Goal: Information Seeking & Learning: Understand process/instructions

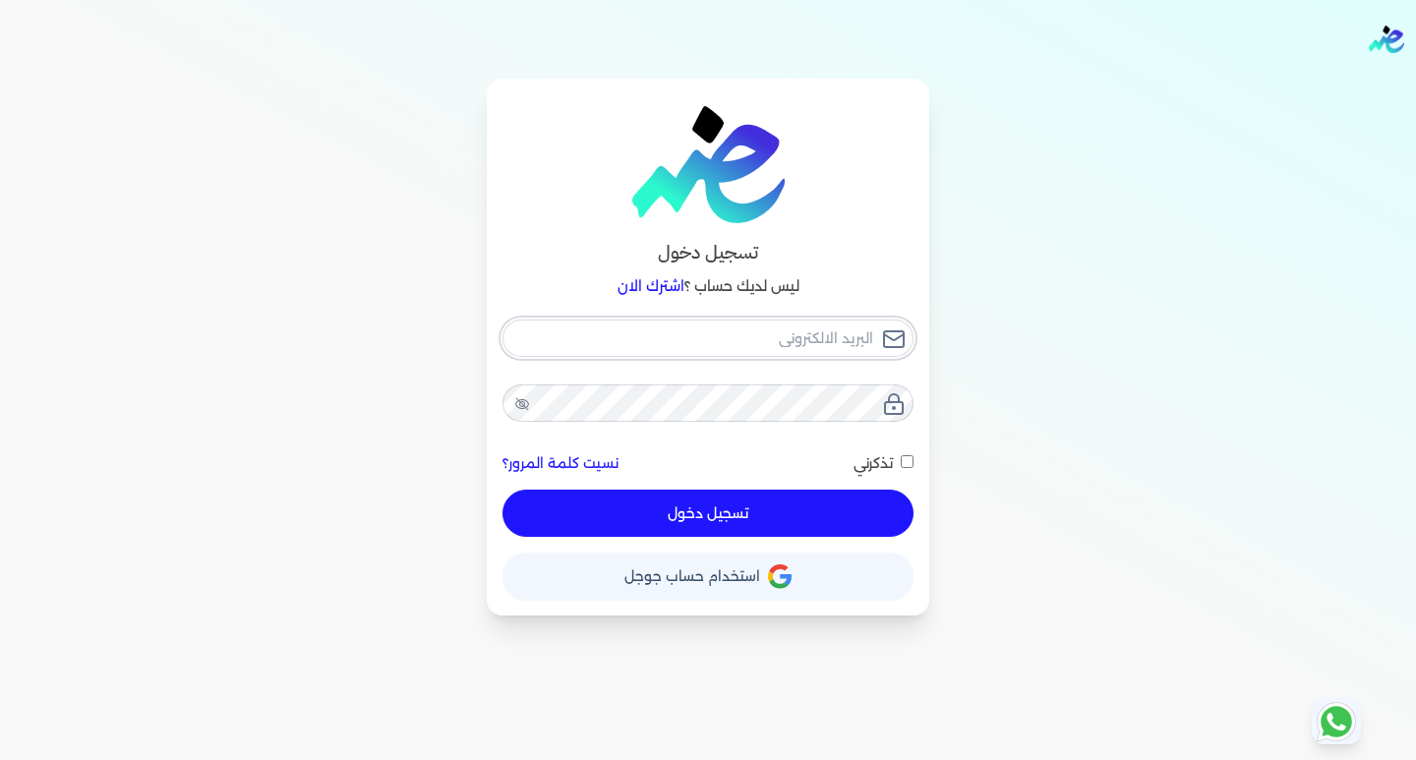
type input "[EMAIL_ADDRESS][DOMAIN_NAME]"
click at [661, 511] on button "تسجيل دخول" at bounding box center [707, 513] width 411 height 47
checkbox input "false"
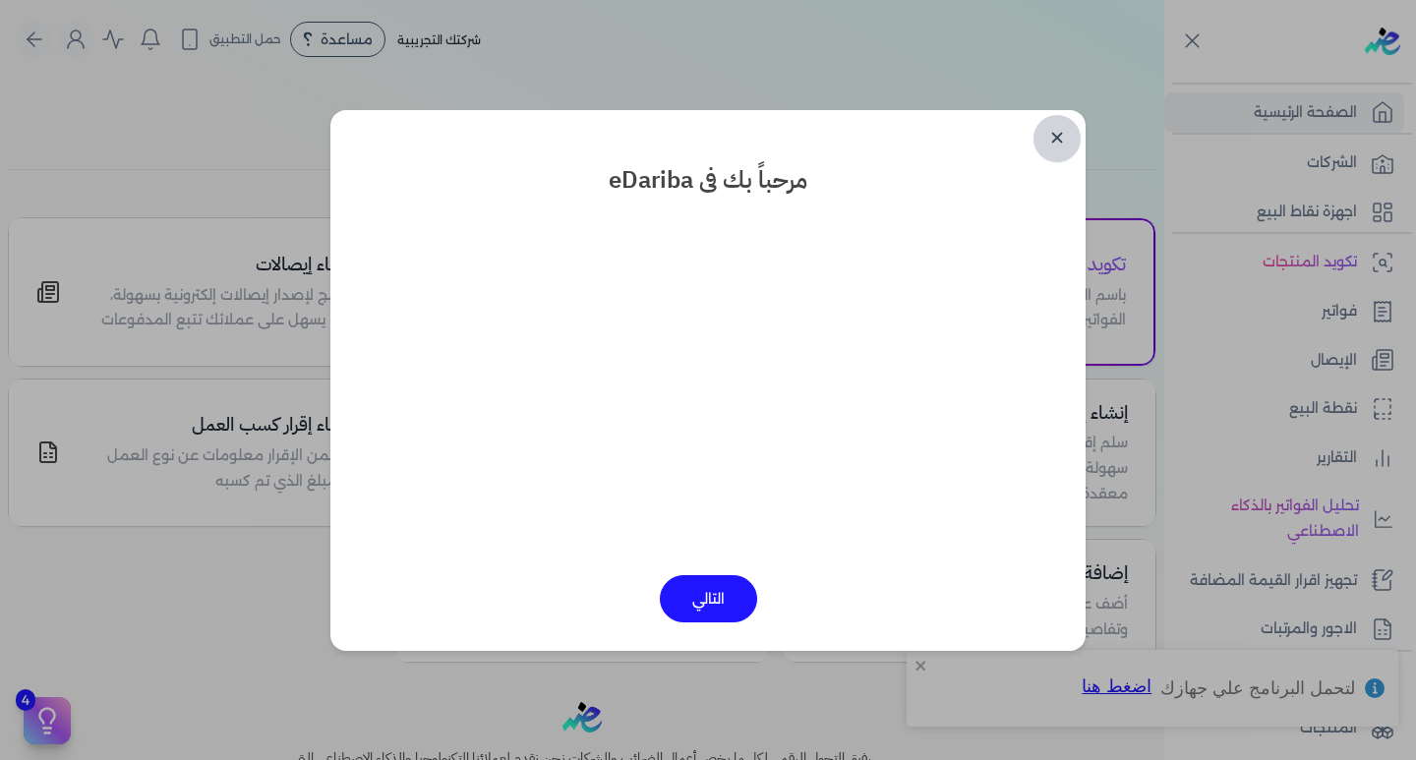
click at [1072, 133] on link "✕" at bounding box center [1056, 138] width 47 height 47
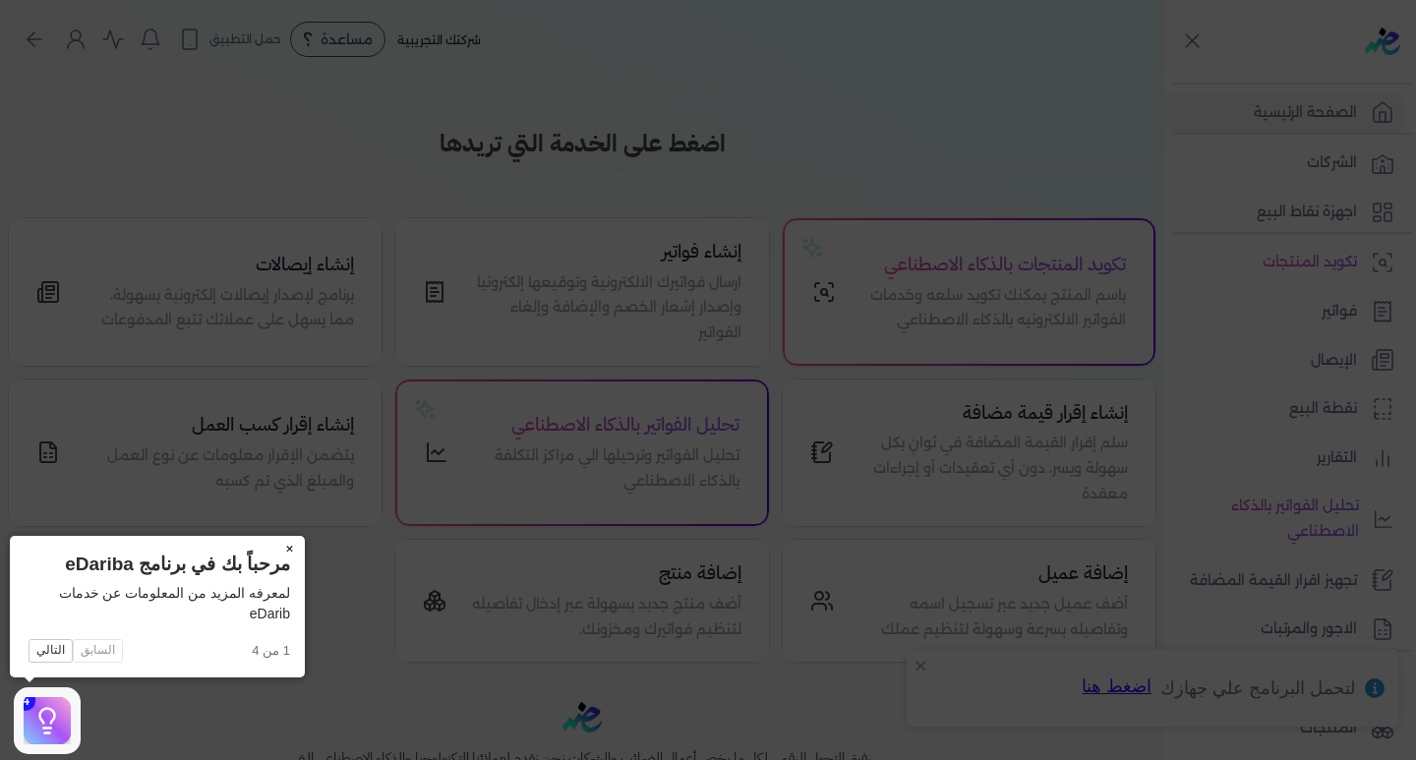
click at [292, 546] on button "×" at bounding box center [288, 550] width 31 height 28
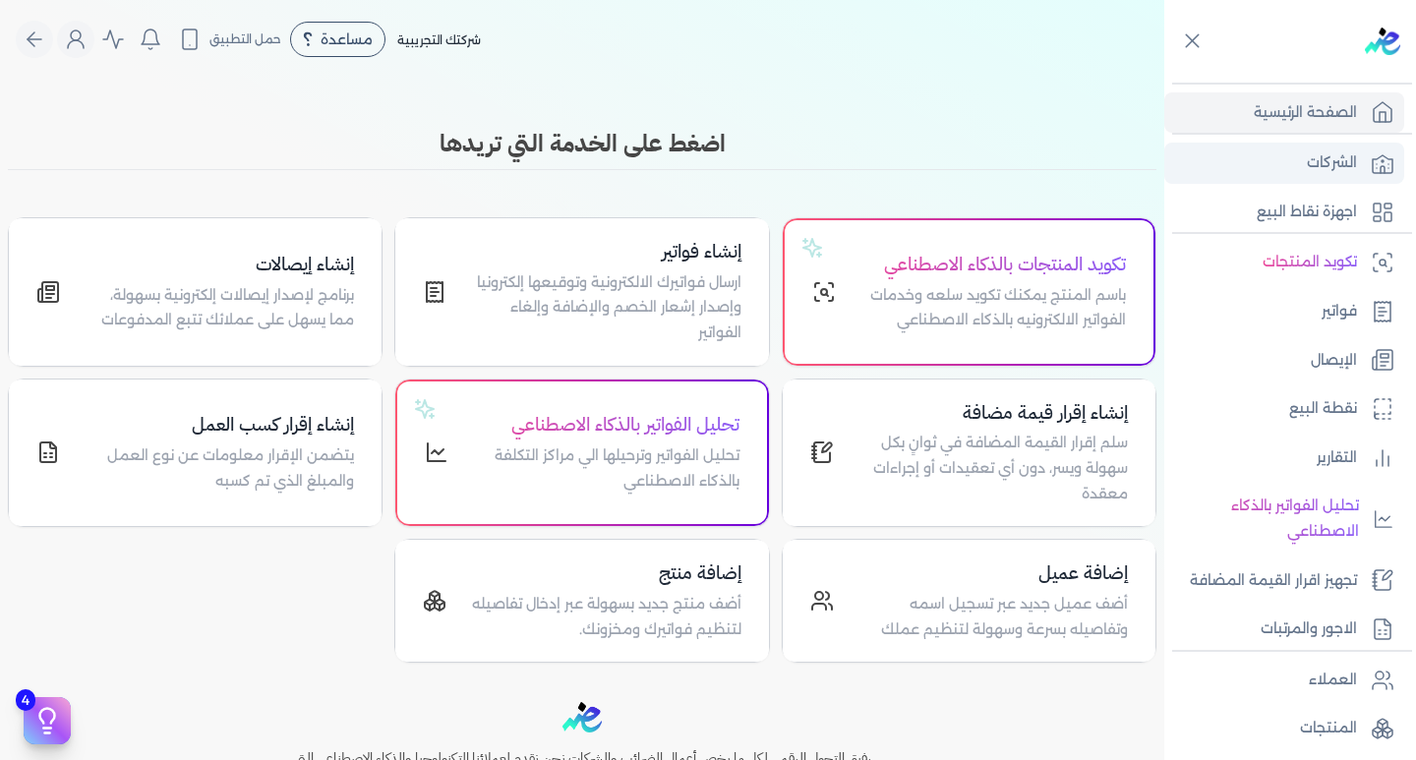
click at [1326, 156] on p "الشركات" at bounding box center [1332, 163] width 50 height 26
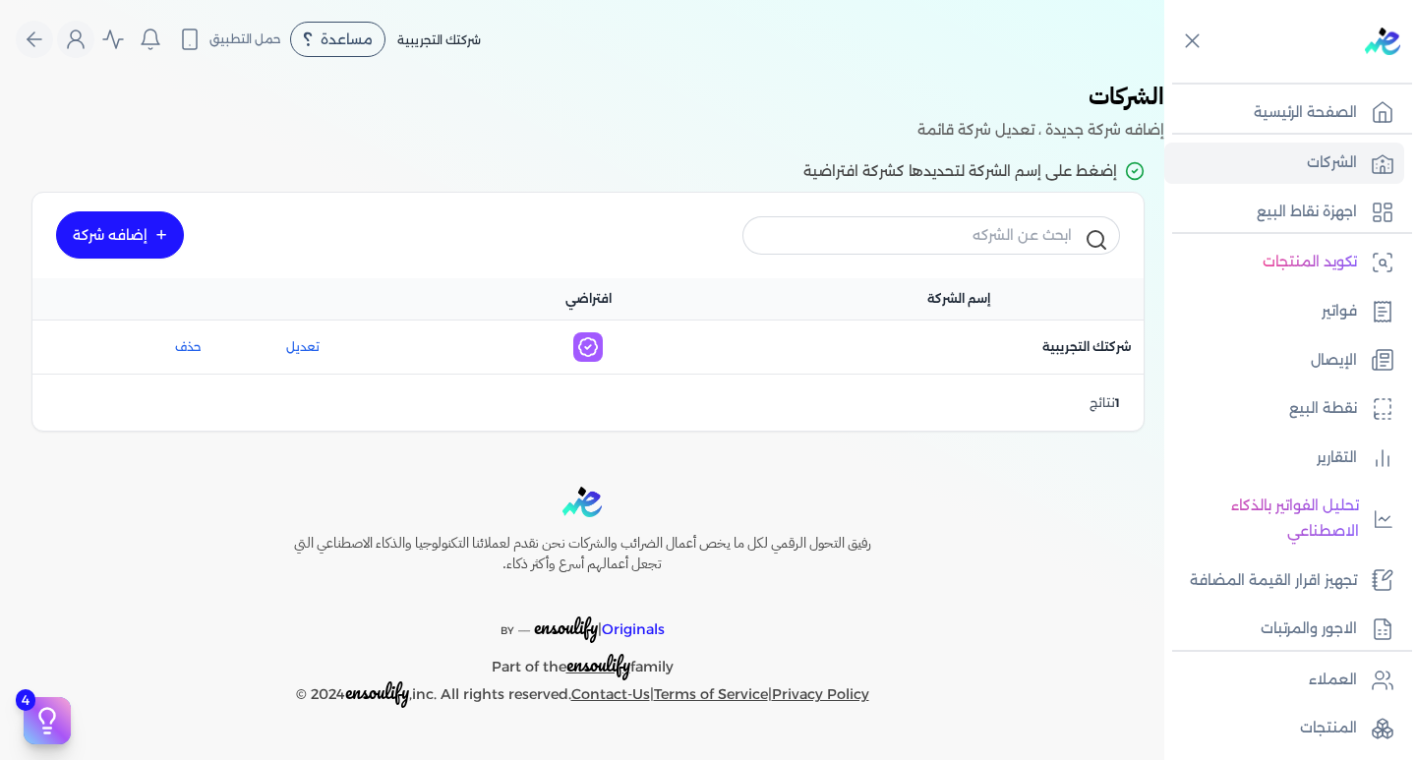
click at [131, 243] on link "إضافه شركة" at bounding box center [120, 234] width 128 height 47
click at [87, 57] on div "مرحباً إسراء السيد [EMAIL_ADDRESS][DOMAIN_NAME] الاشتراك المستخدمين الحساب تسجي…" at bounding box center [75, 39] width 37 height 37
click at [75, 53] on button "Global" at bounding box center [75, 39] width 37 height 37
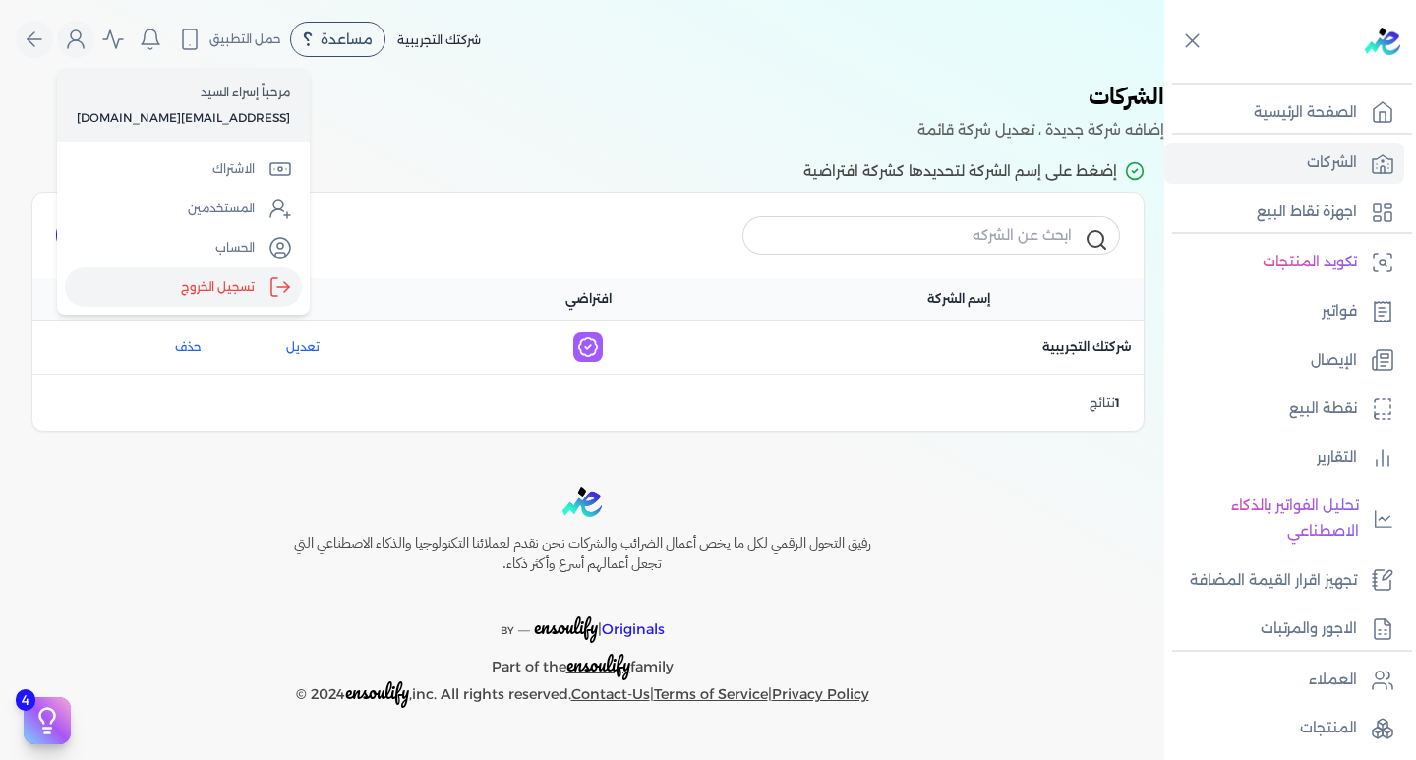
click at [136, 280] on label "تسجيل الخروج" at bounding box center [183, 286] width 237 height 39
click at [1164, 79] on input "Close" at bounding box center [1164, 79] width 0 height 0
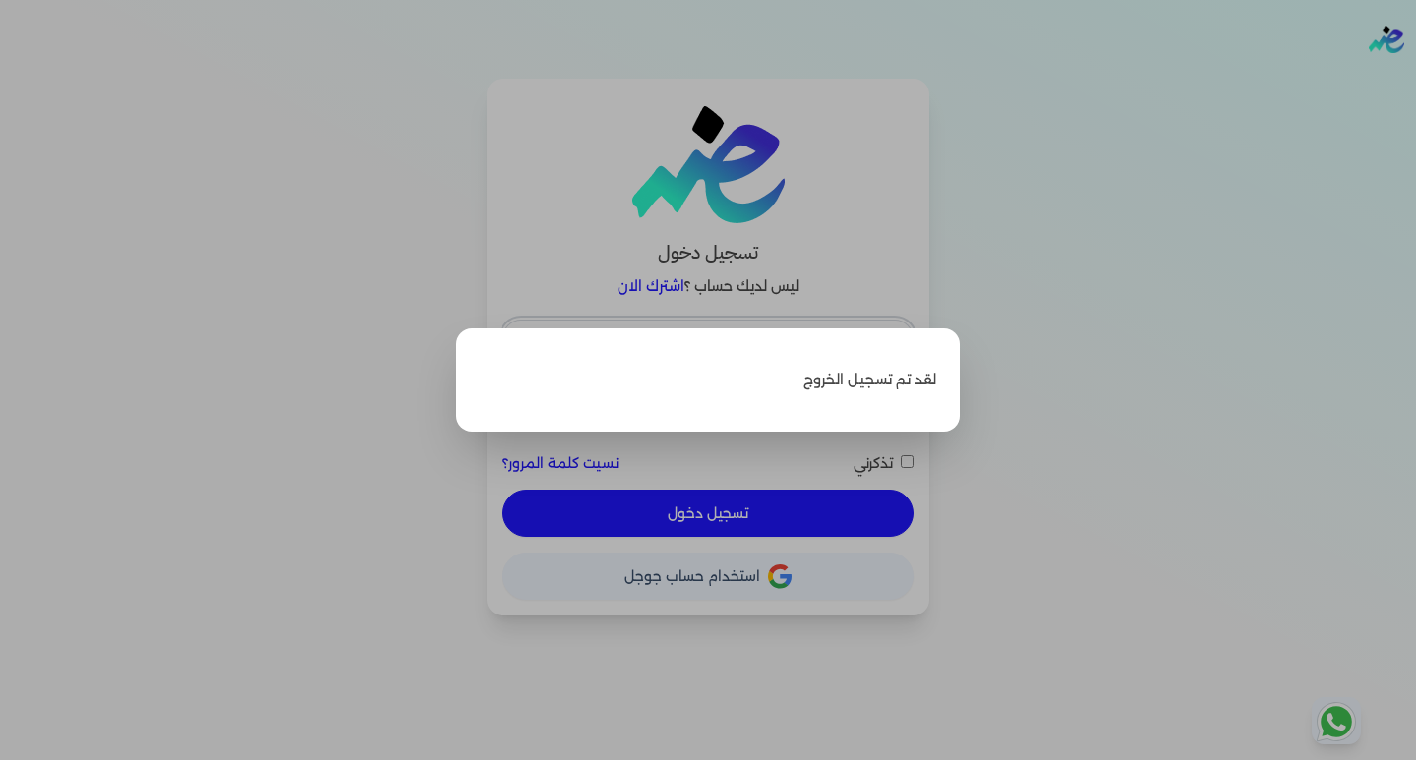
type input "[EMAIL_ADDRESS][DOMAIN_NAME]"
click at [1141, 261] on label "Close" at bounding box center [708, 380] width 1416 height 760
click at [1415, 79] on input "Close" at bounding box center [1416, 79] width 0 height 0
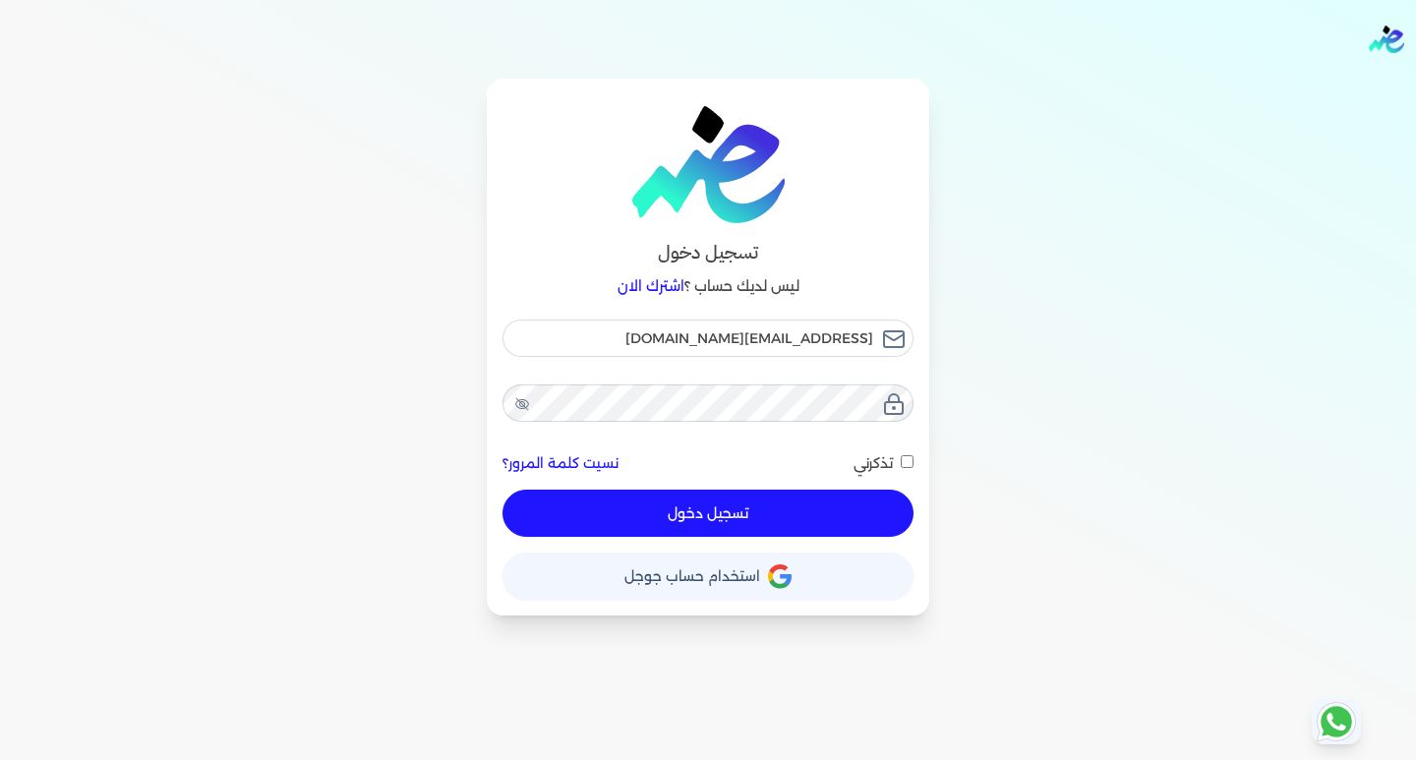
click at [783, 511] on button "تسجيل دخول" at bounding box center [707, 513] width 411 height 47
checkbox input "false"
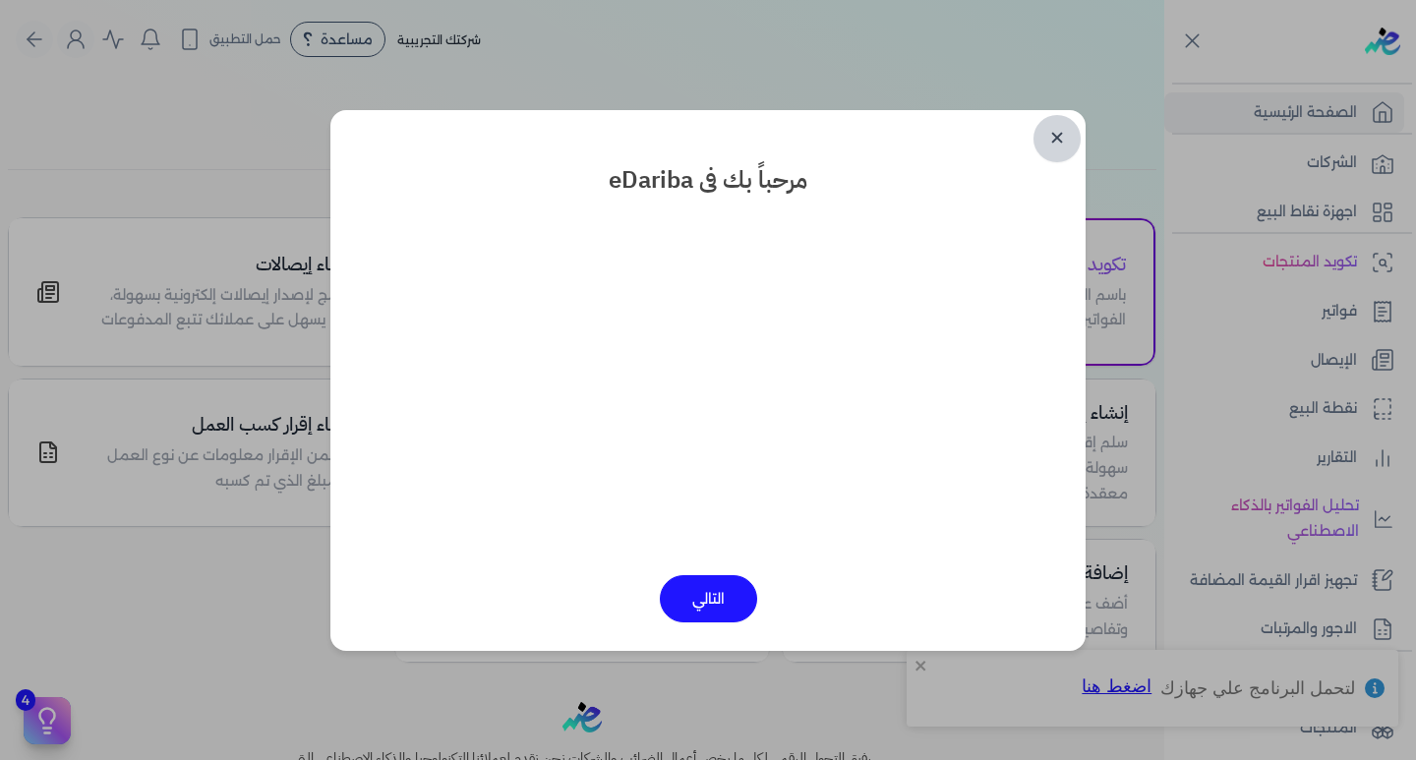
click at [1067, 132] on link "✕" at bounding box center [1056, 138] width 47 height 47
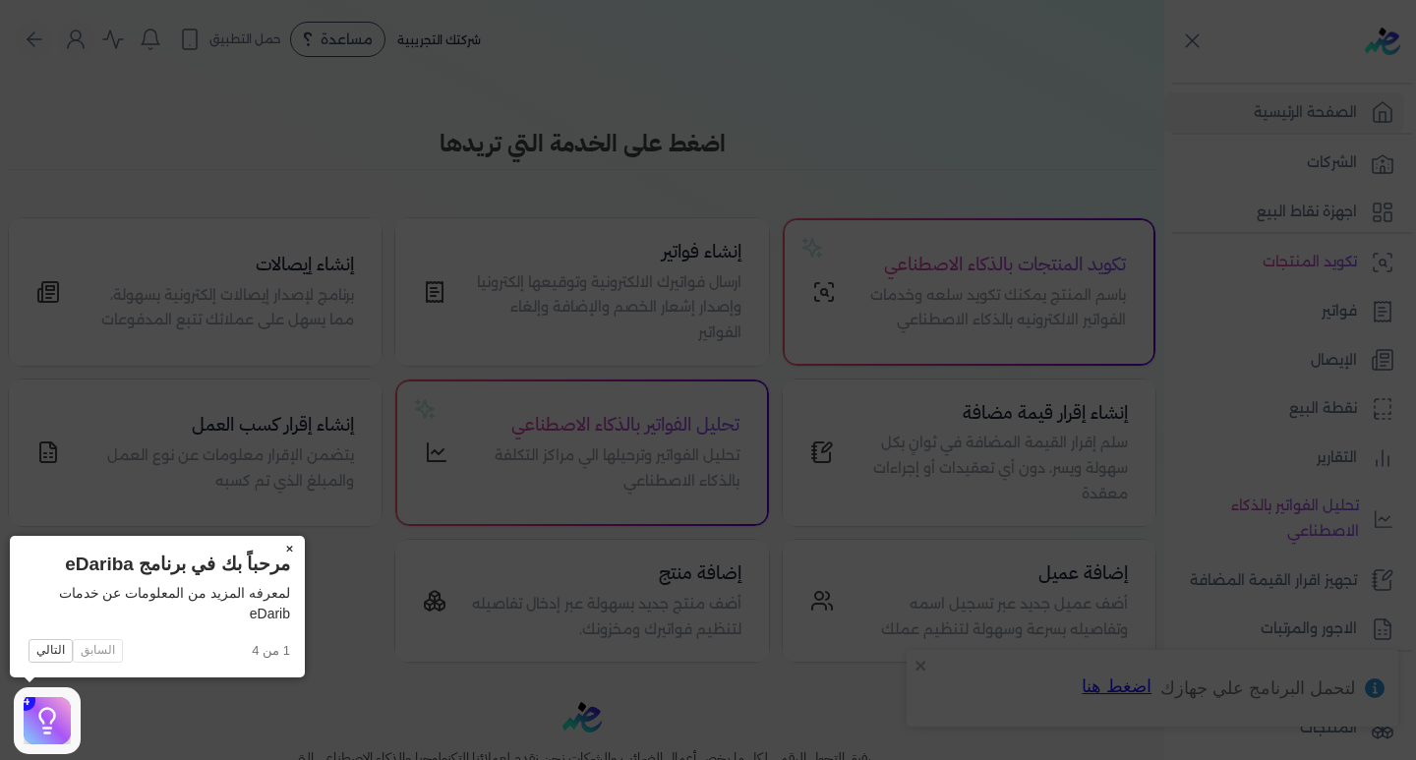
click at [287, 547] on button "×" at bounding box center [288, 550] width 31 height 28
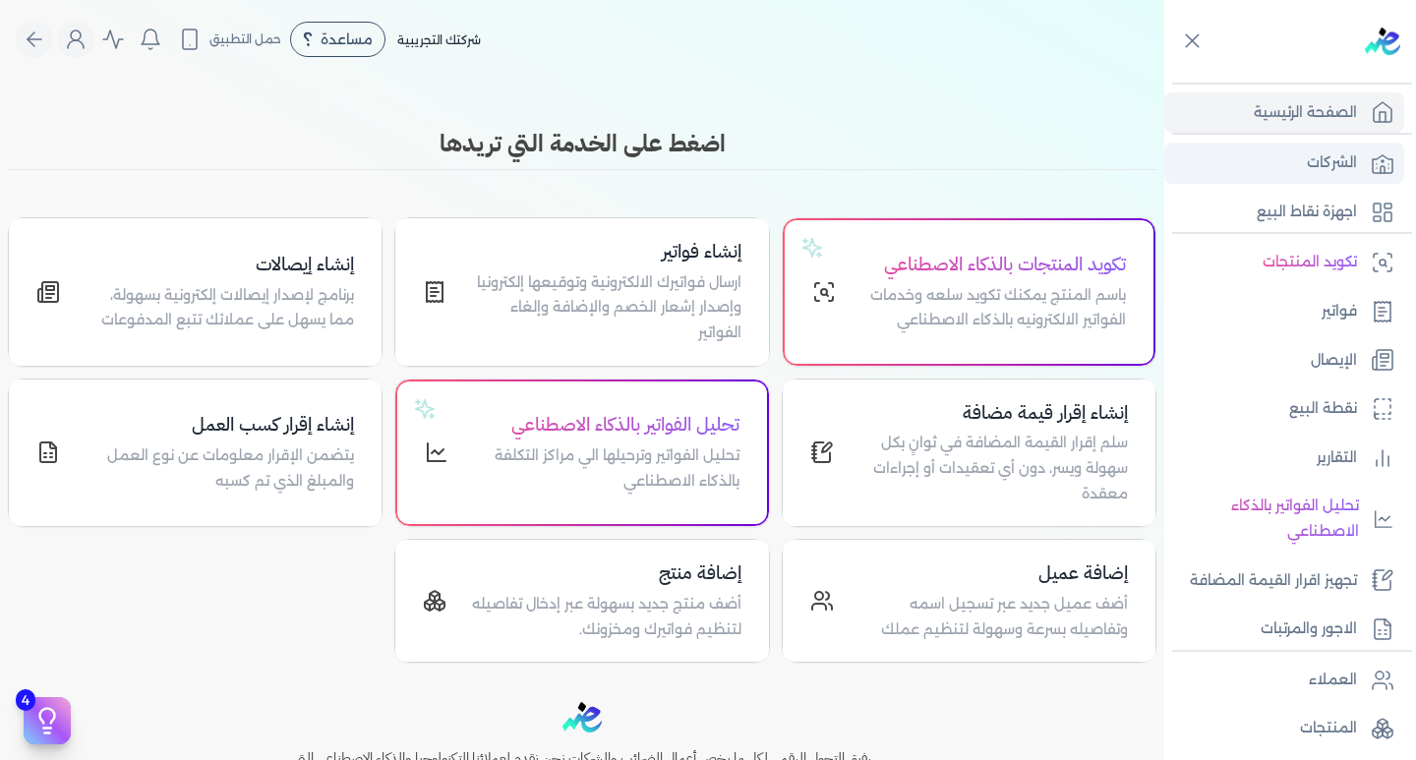
click at [1344, 146] on link "الشركات" at bounding box center [1284, 163] width 240 height 41
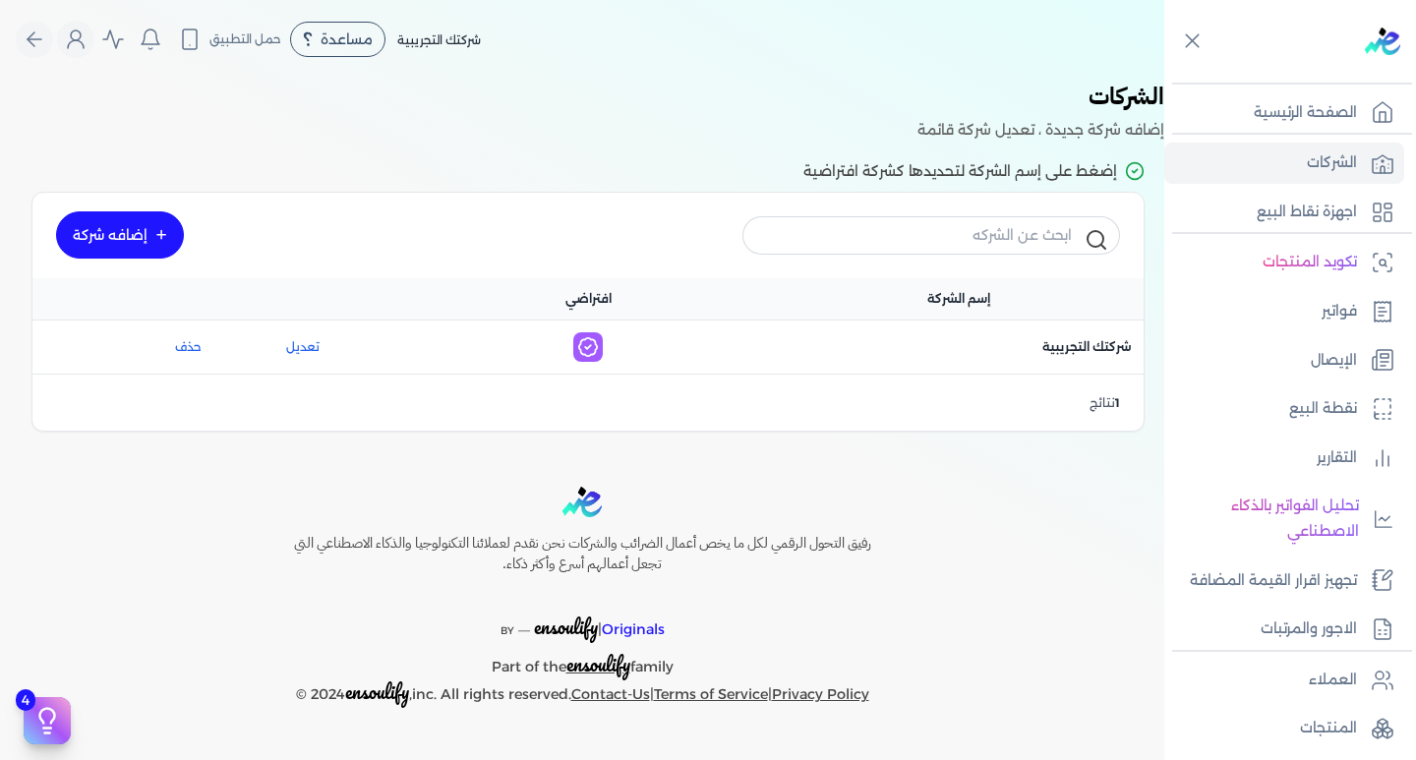
click at [115, 224] on link "إضافه شركة" at bounding box center [120, 234] width 128 height 47
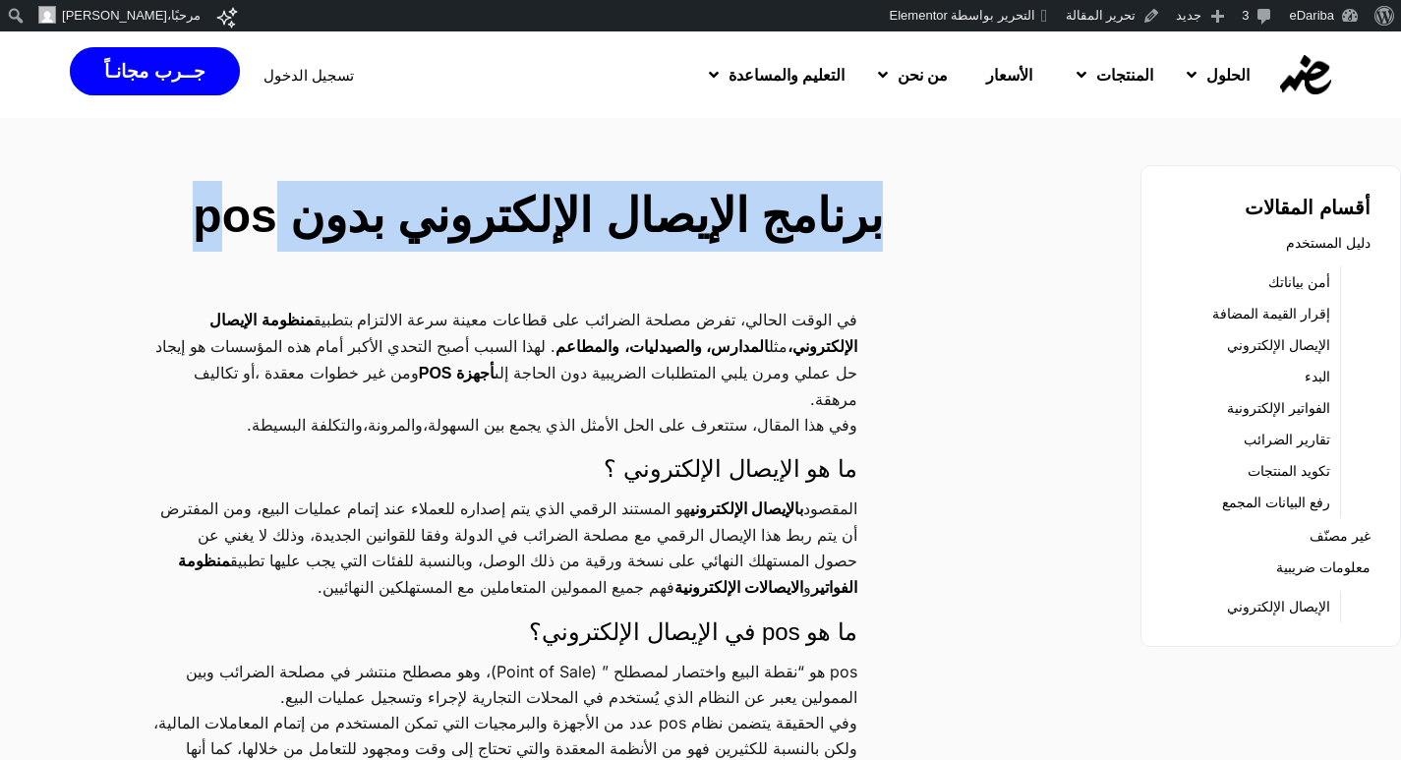
drag, startPoint x: 905, startPoint y: 216, endPoint x: 265, endPoint y: 207, distance: 639.2
click at [265, 207] on div "برنامج الإيصال الإلكتروني بدون pos" at bounding box center [529, 220] width 753 height 79
